Goal: Task Accomplishment & Management: Use online tool/utility

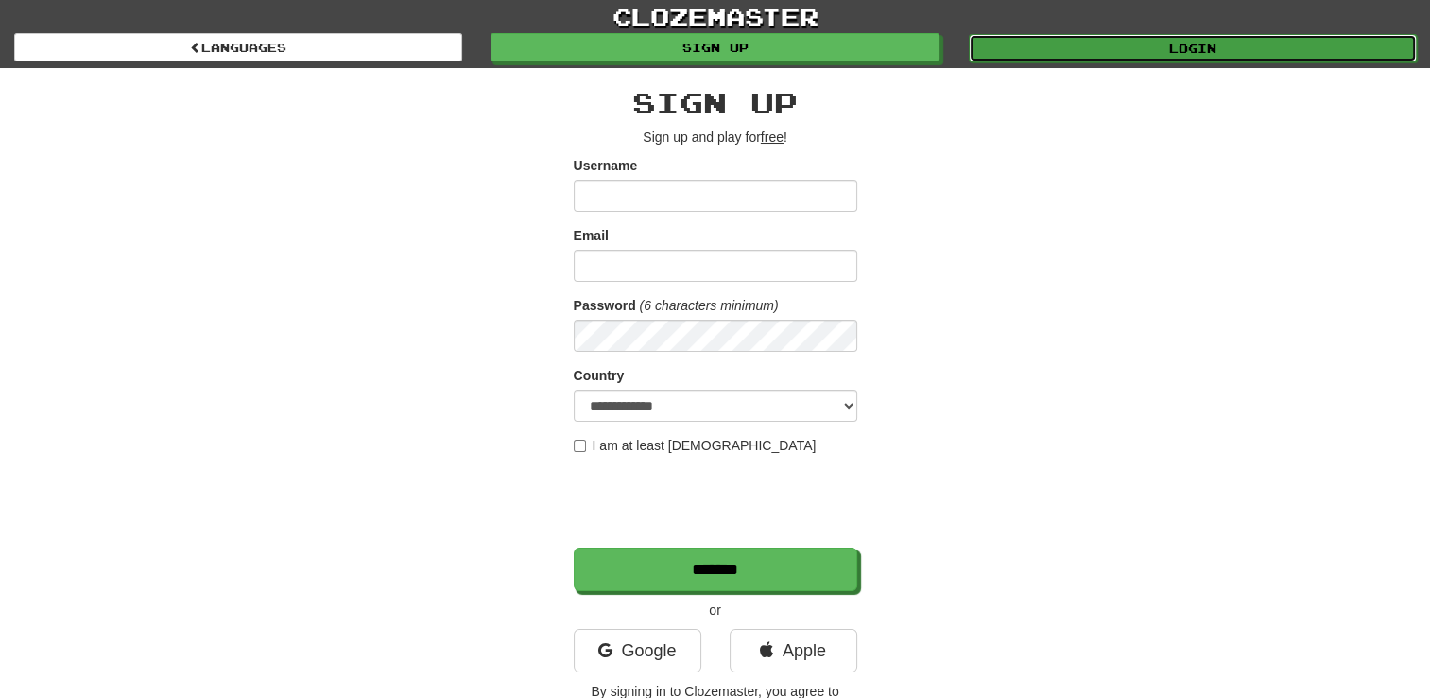
click at [1144, 46] on link "Login" at bounding box center [1193, 48] width 448 height 28
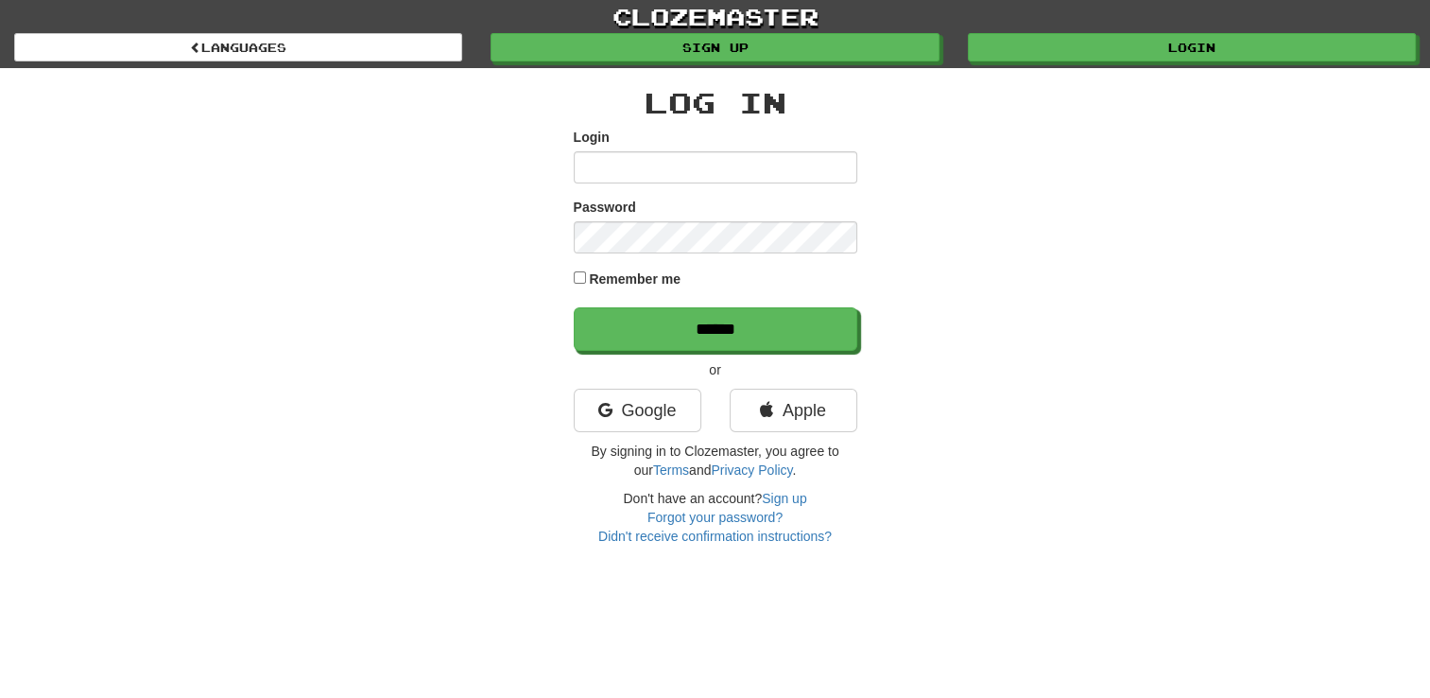
click at [699, 166] on input "Login" at bounding box center [716, 167] width 284 height 32
type input "**********"
click at [574, 307] on input "******" at bounding box center [716, 328] width 284 height 43
